Goal: Transaction & Acquisition: Purchase product/service

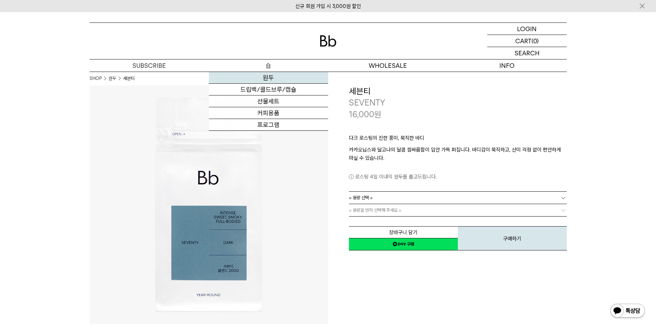
click at [285, 79] on link "원두" at bounding box center [268, 78] width 119 height 12
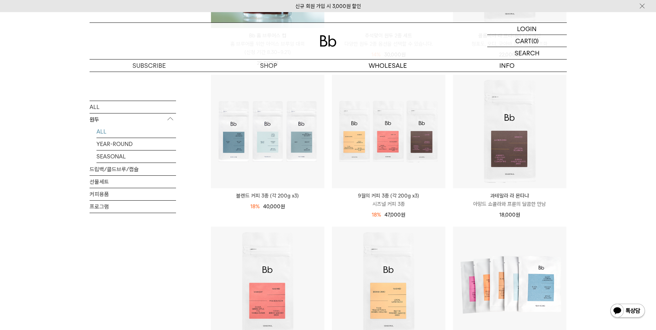
scroll to position [207, 0]
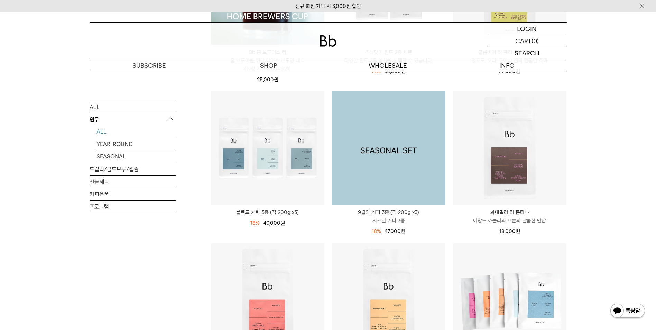
click at [393, 151] on img at bounding box center [388, 147] width 113 height 113
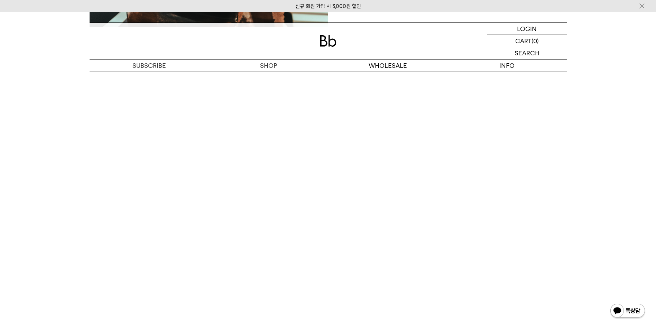
scroll to position [1694, 0]
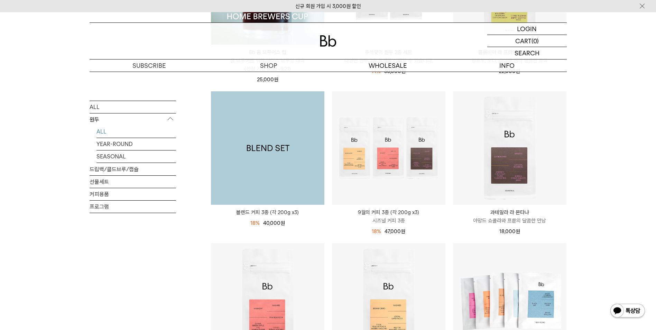
click at [279, 150] on img at bounding box center [267, 147] width 113 height 113
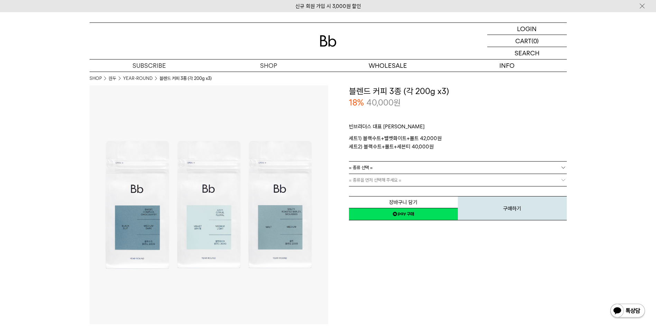
click at [390, 212] on link "네이버페이 구매하기" at bounding box center [403, 214] width 109 height 12
click at [561, 166] on b at bounding box center [563, 167] width 7 height 7
click at [421, 190] on li "블랙수트+몰트+세븐티" at bounding box center [461, 192] width 211 height 12
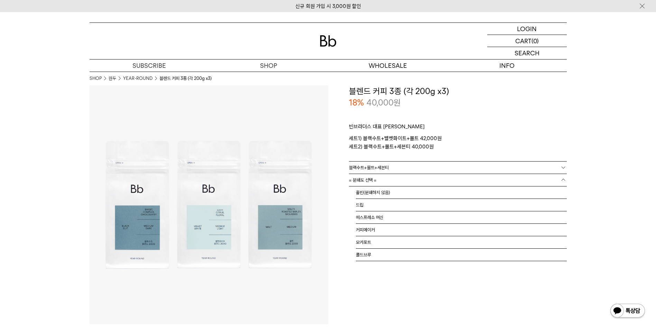
click at [561, 177] on b at bounding box center [563, 179] width 7 height 7
click at [396, 194] on li "홀빈(분쇄하지 않음)" at bounding box center [461, 192] width 211 height 12
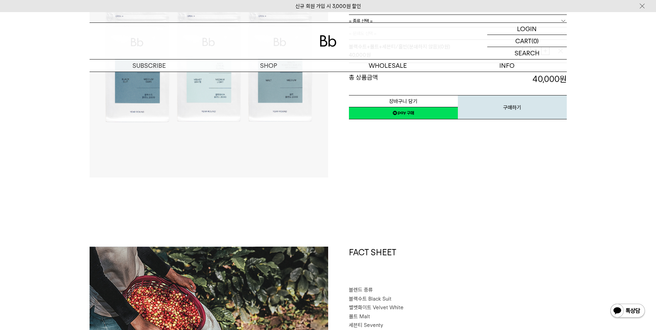
scroll to position [173, 0]
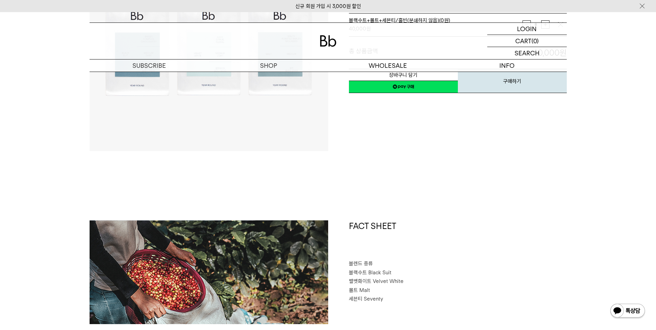
click at [431, 89] on link "네이버페이 구매하기" at bounding box center [403, 87] width 109 height 12
